Goal: Find contact information: Find contact information

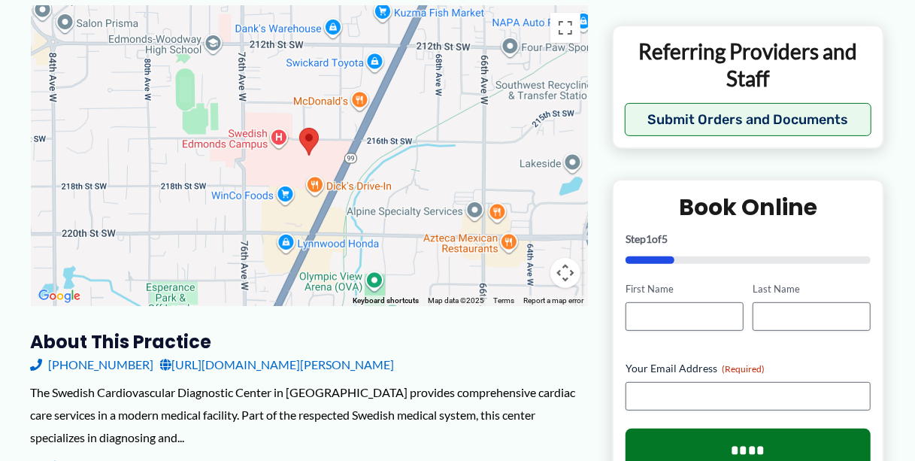
scroll to position [207, 0]
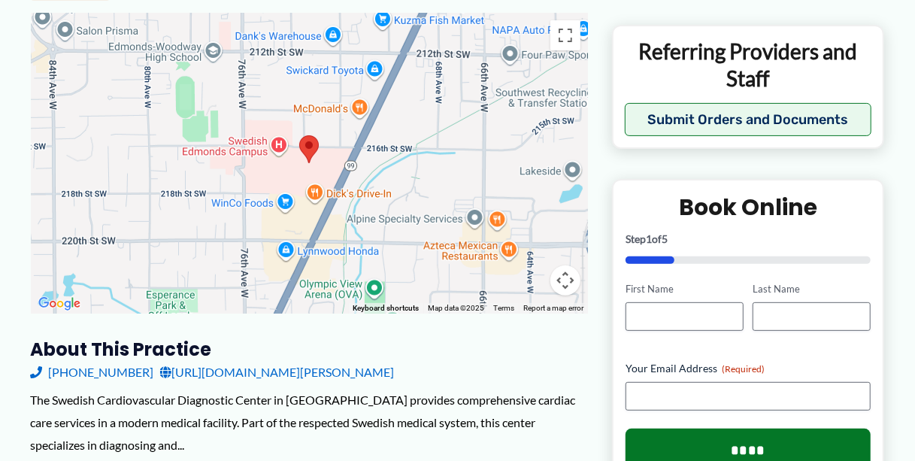
click at [355, 133] on div at bounding box center [309, 163] width 557 height 301
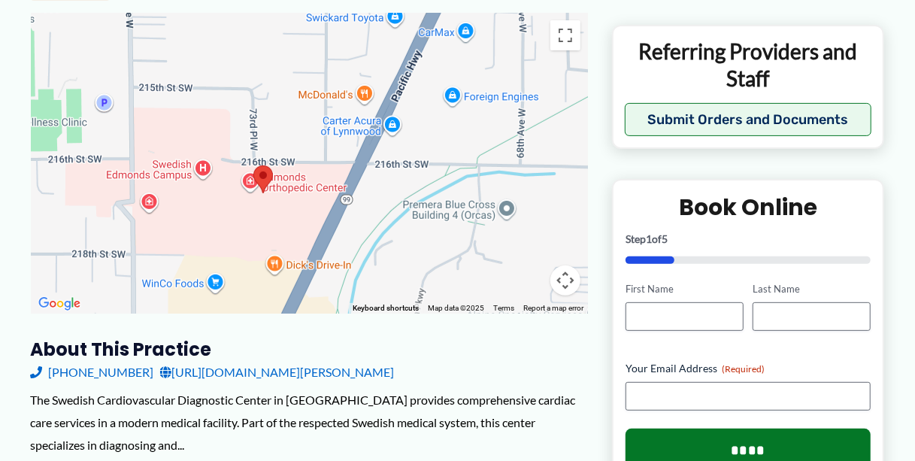
click at [354, 133] on div at bounding box center [309, 163] width 557 height 301
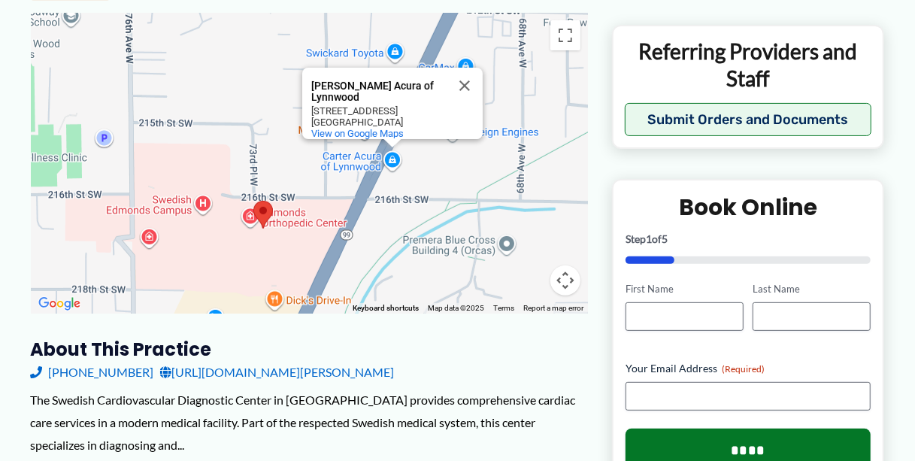
click at [253, 201] on area at bounding box center [253, 201] width 0 height 0
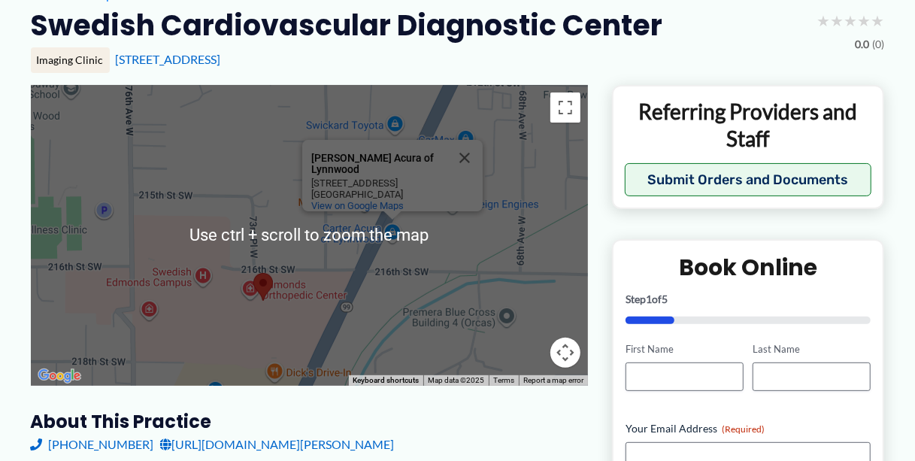
scroll to position [131, 0]
